Goal: Navigation & Orientation: Understand site structure

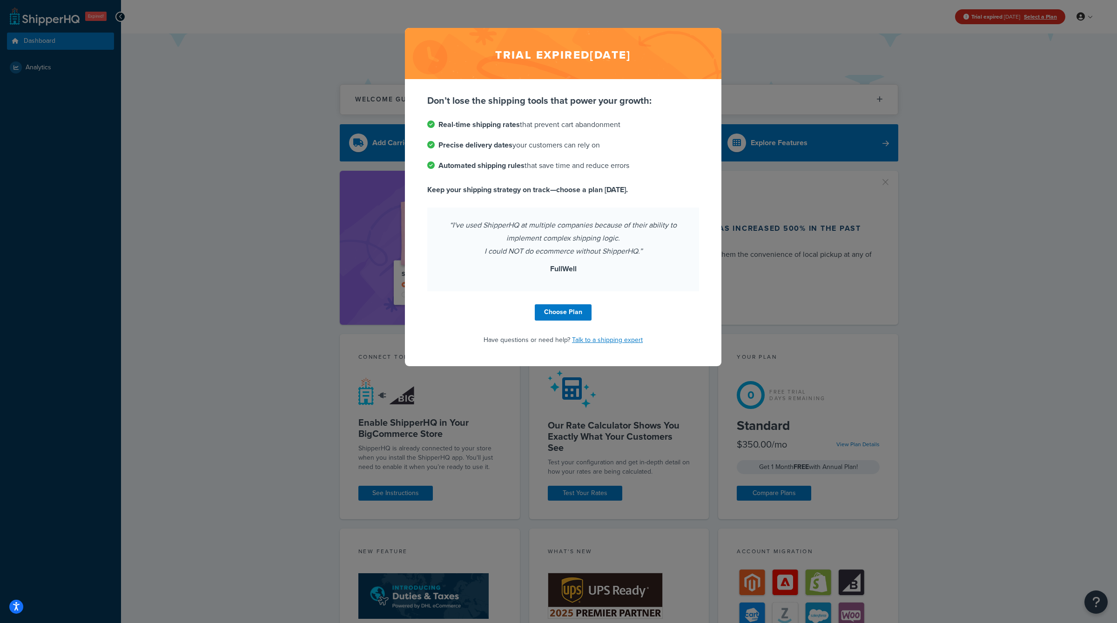
click at [510, 270] on p "FullWell" at bounding box center [564, 269] width 250 height 13
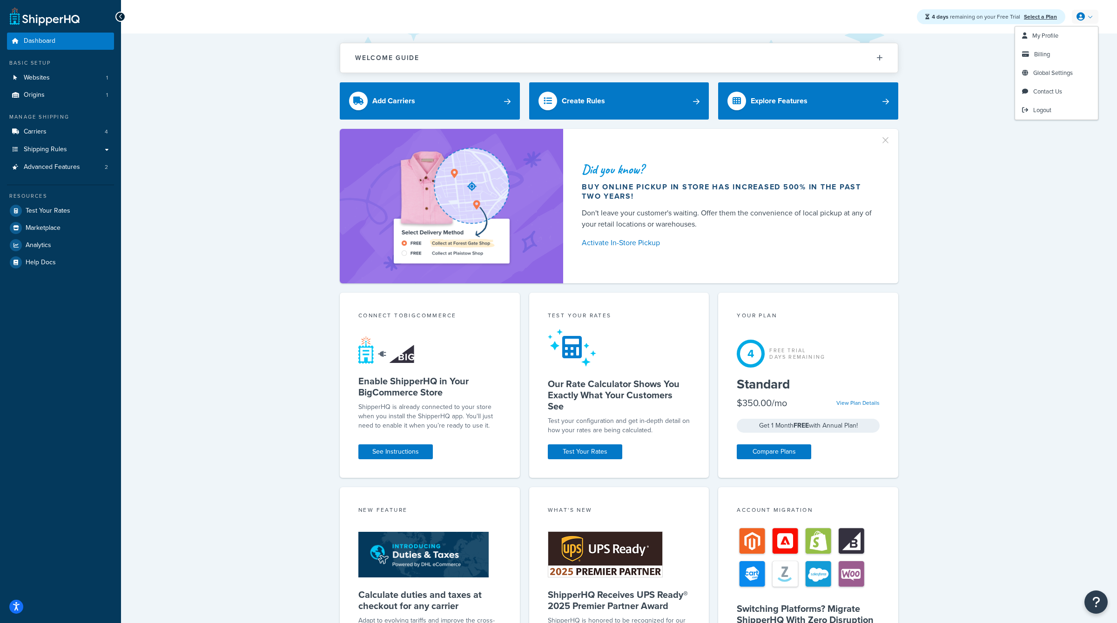
click at [926, 243] on div "Did you know? Buy online pickup in store has increased 500% in the past two yea…" at bounding box center [619, 206] width 959 height 155
